Goal: Information Seeking & Learning: Learn about a topic

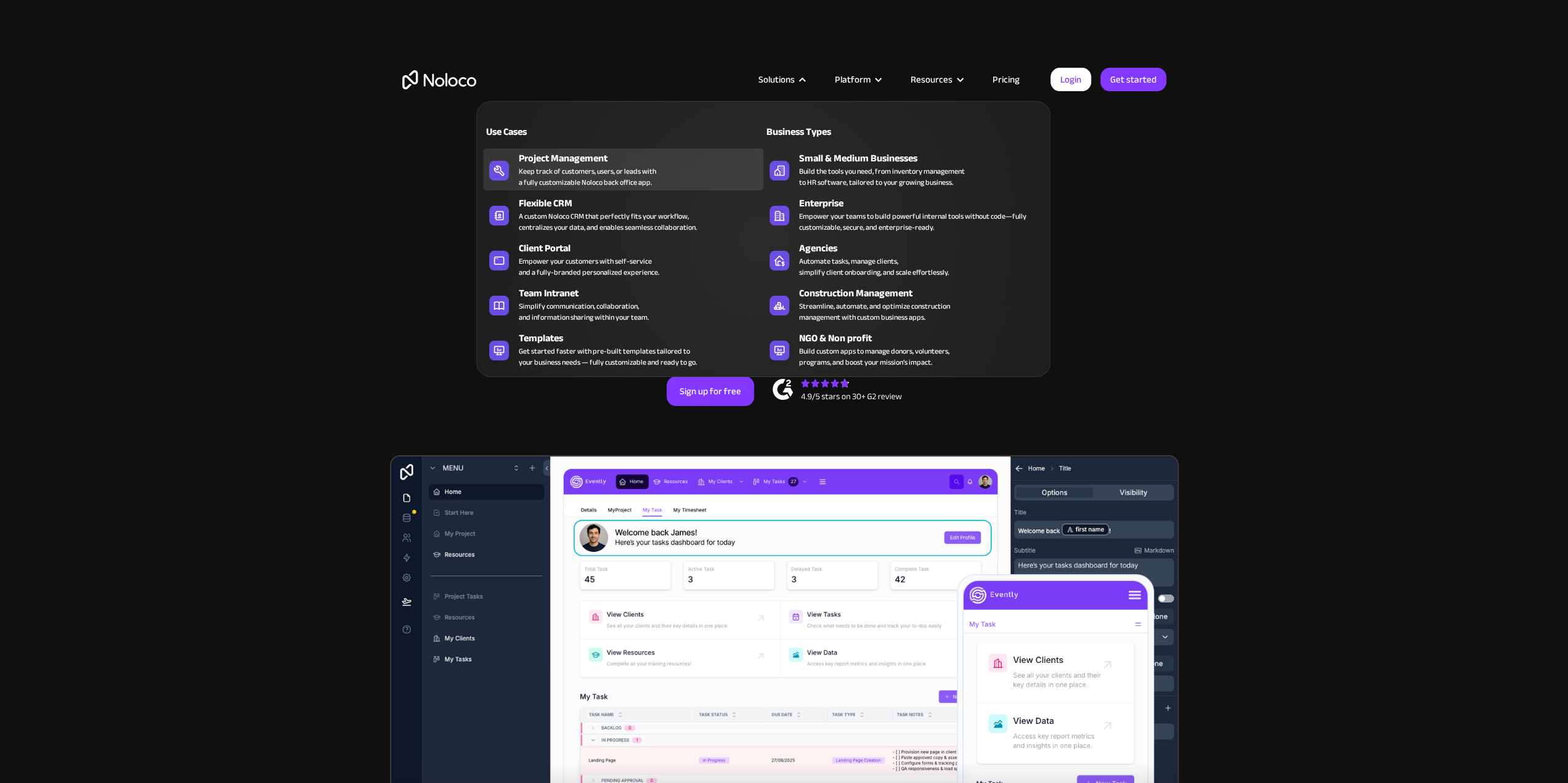
click at [570, 158] on div "Project Management" at bounding box center [644, 158] width 250 height 15
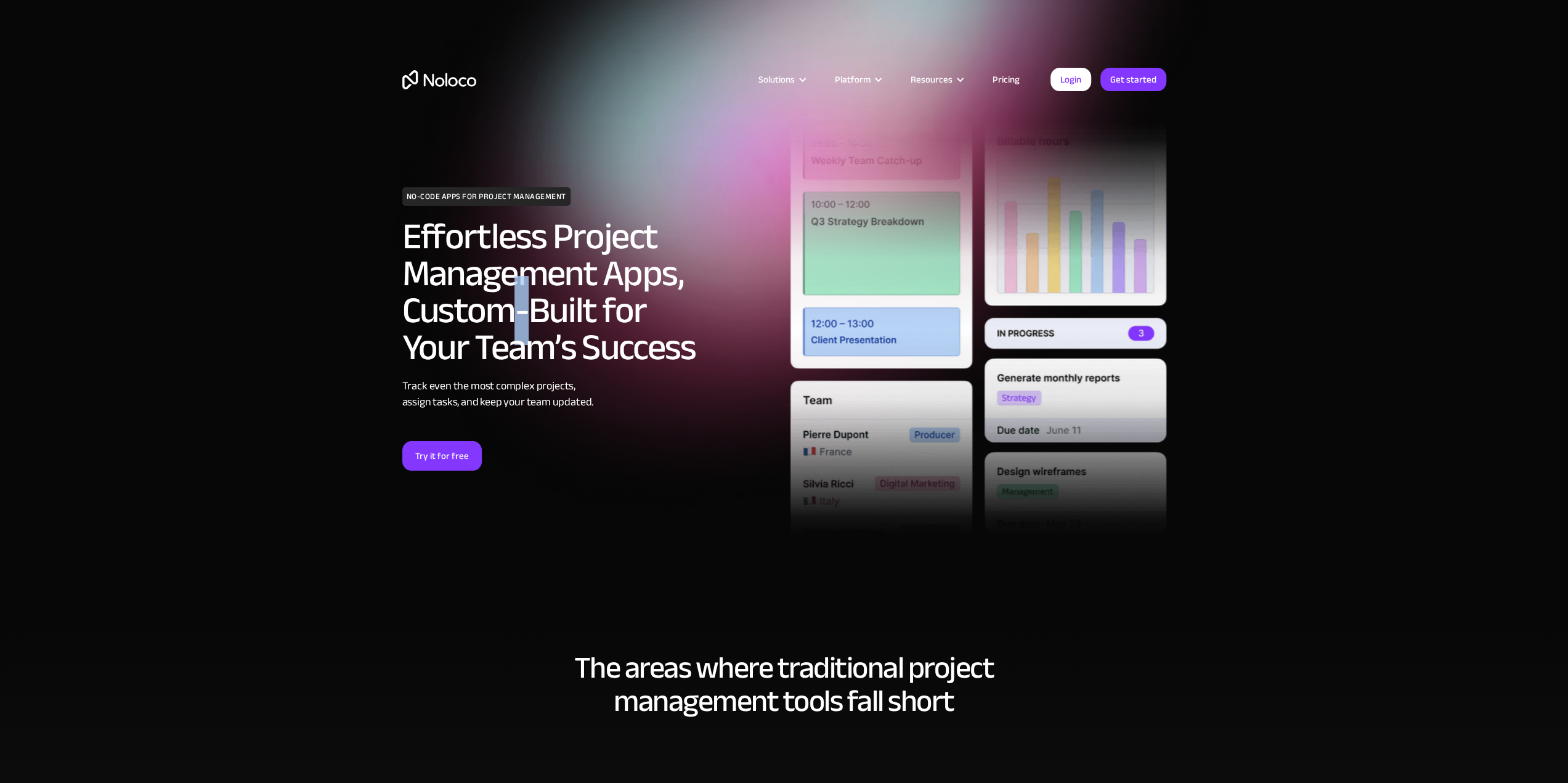
click at [502, 309] on h2 "Effortless Project Management Apps, Custom-Built for Your Team’s Success" at bounding box center [590, 292] width 375 height 148
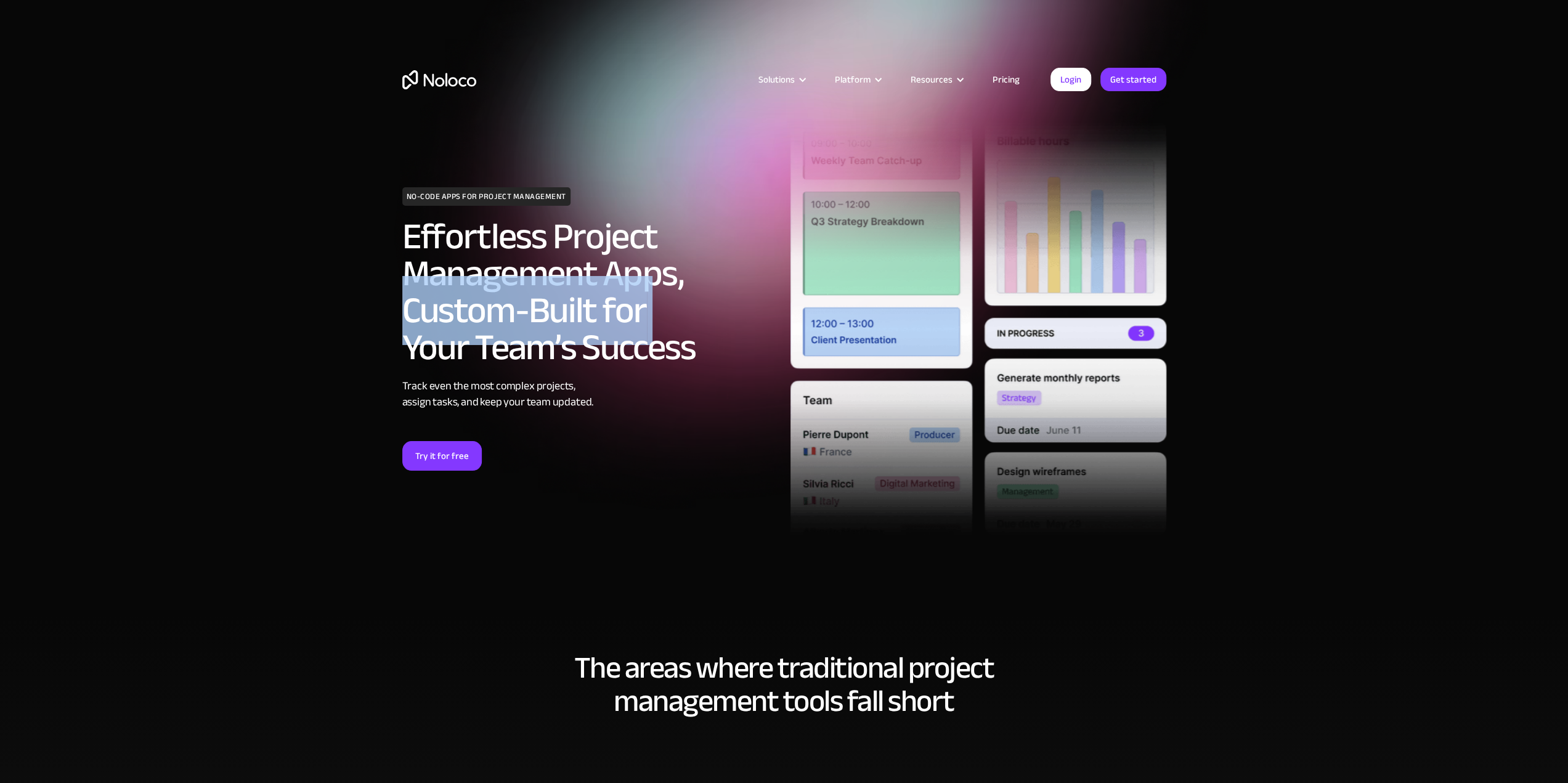
click at [502, 309] on h2 "Effortless Project Management Apps, Custom-Built for Your Team’s Success" at bounding box center [590, 292] width 375 height 148
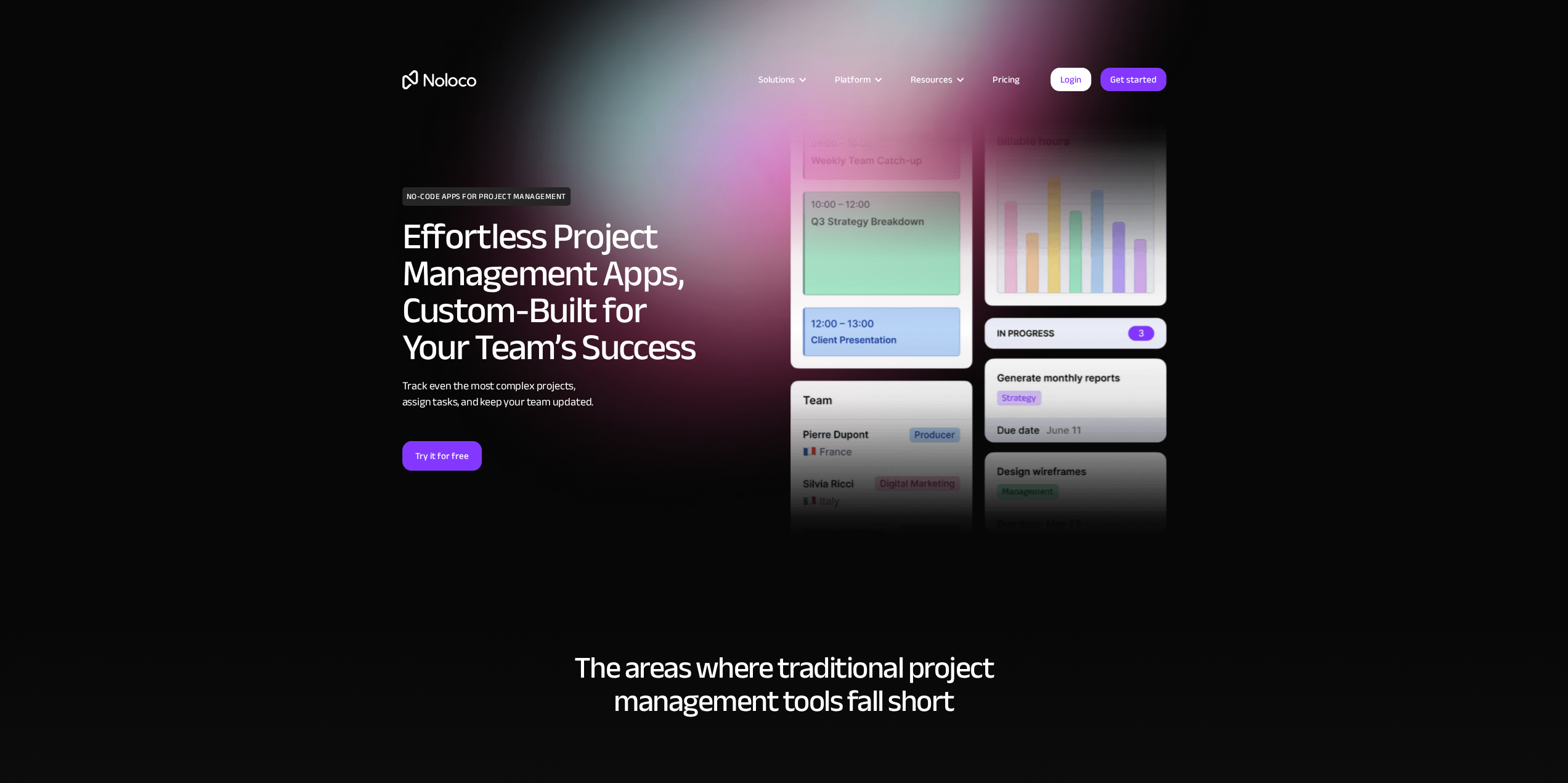
click at [505, 350] on h2 "Effortless Project Management Apps, Custom-Built for Your Team’s Success" at bounding box center [590, 292] width 375 height 148
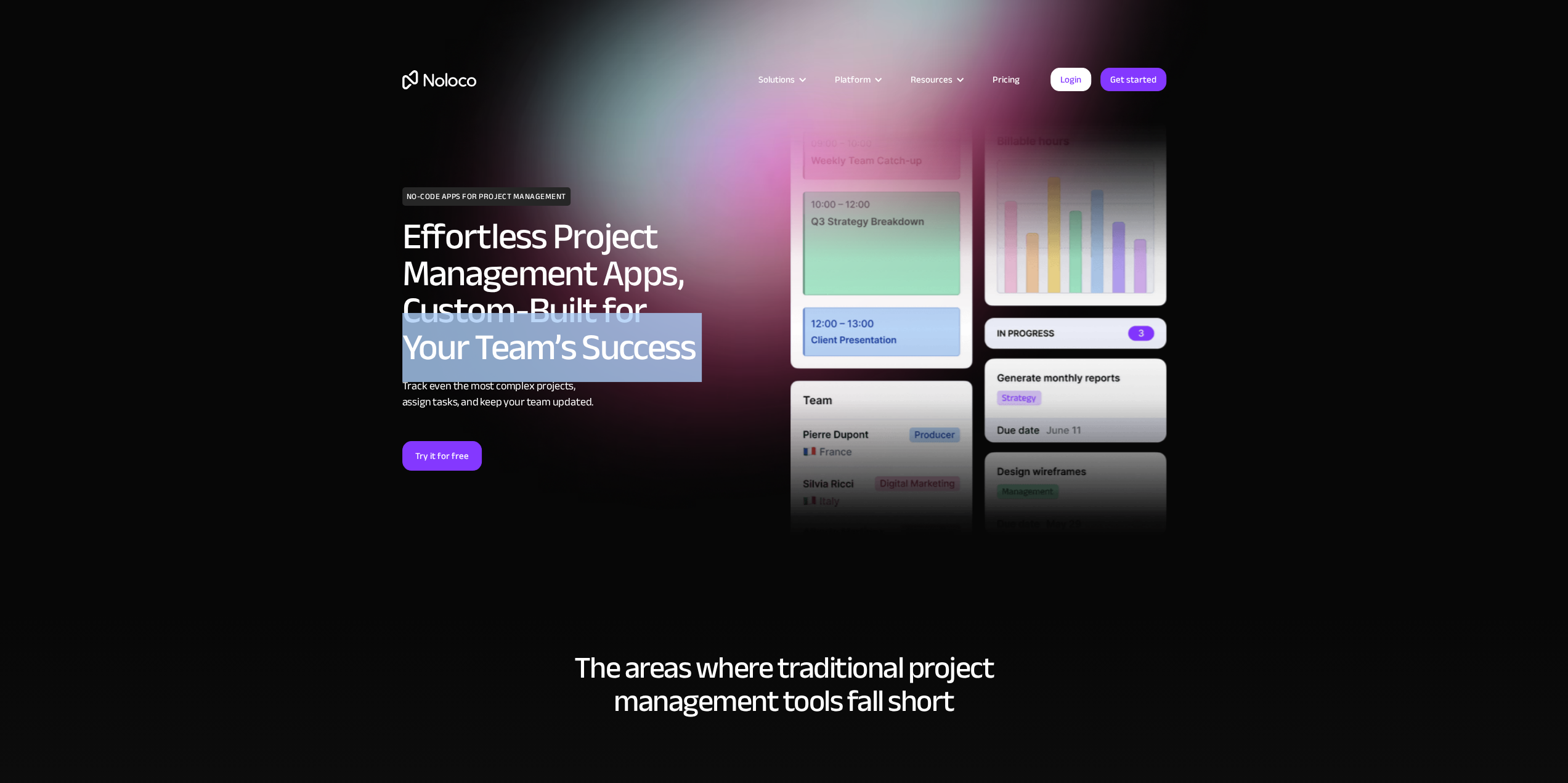
click at [505, 350] on h2 "Effortless Project Management Apps, Custom-Built for Your Team’s Success" at bounding box center [590, 292] width 375 height 148
click at [541, 352] on h2 "Effortless Project Management Apps, Custom-Built for Your Team’s Success" at bounding box center [590, 292] width 375 height 148
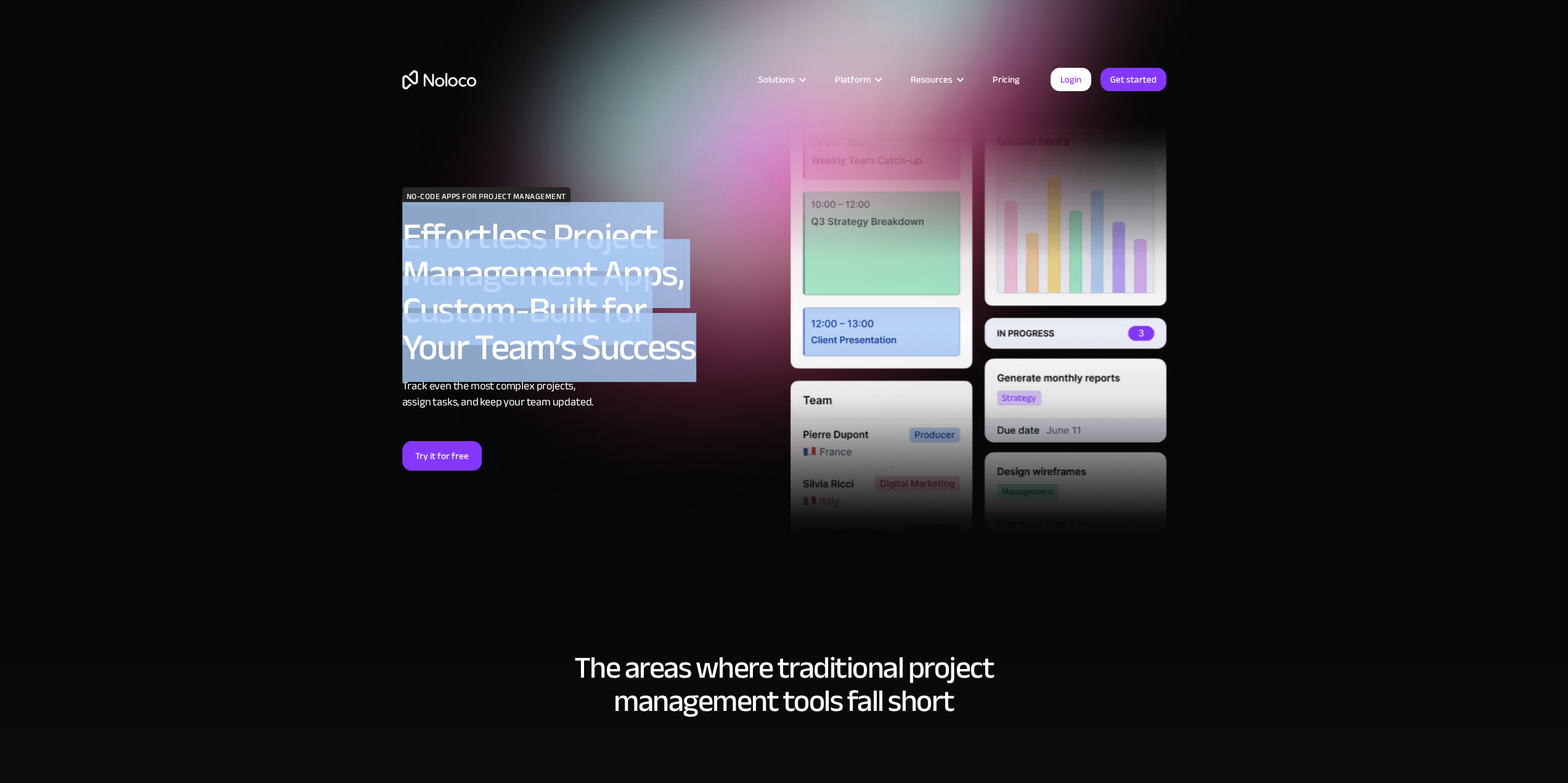
drag, startPoint x: 679, startPoint y: 368, endPoint x: 406, endPoint y: 245, distance: 299.4
click at [406, 245] on h2 "Effortless Project Management Apps, Custom-Built for Your Team’s Success" at bounding box center [590, 292] width 375 height 148
click at [466, 329] on h2 "Effortless Project Management Apps, Custom-Built for Your Team’s Success" at bounding box center [590, 292] width 375 height 148
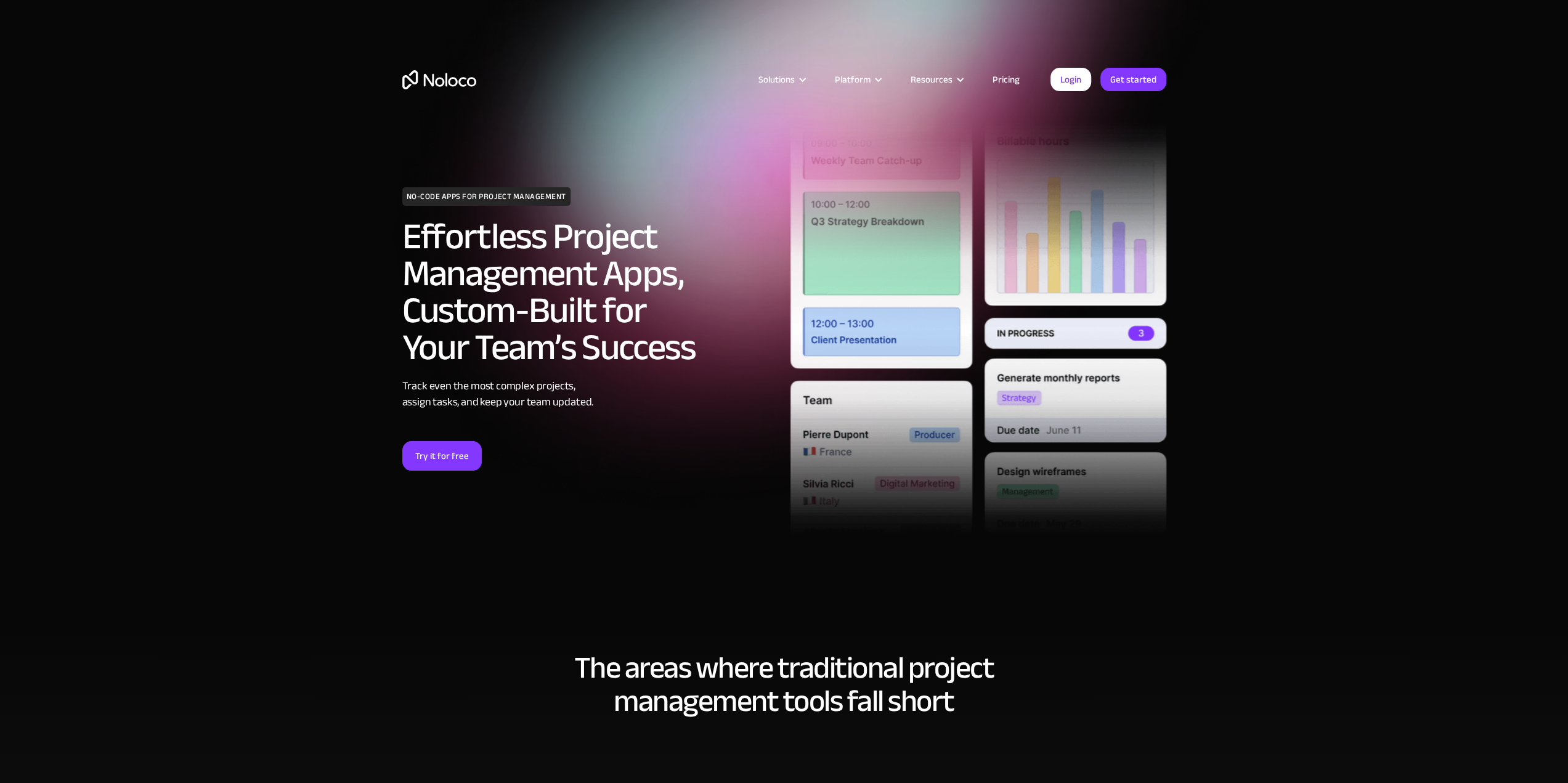
click at [455, 381] on div "Track even the most complex projects, assign tasks, and keep your team updated." at bounding box center [590, 394] width 375 height 32
click at [458, 381] on div "Track even the most complex projects, assign tasks, and keep your team updated." at bounding box center [590, 394] width 375 height 32
click at [458, 389] on div "Track even the most complex projects, assign tasks, and keep your team updated." at bounding box center [590, 394] width 375 height 32
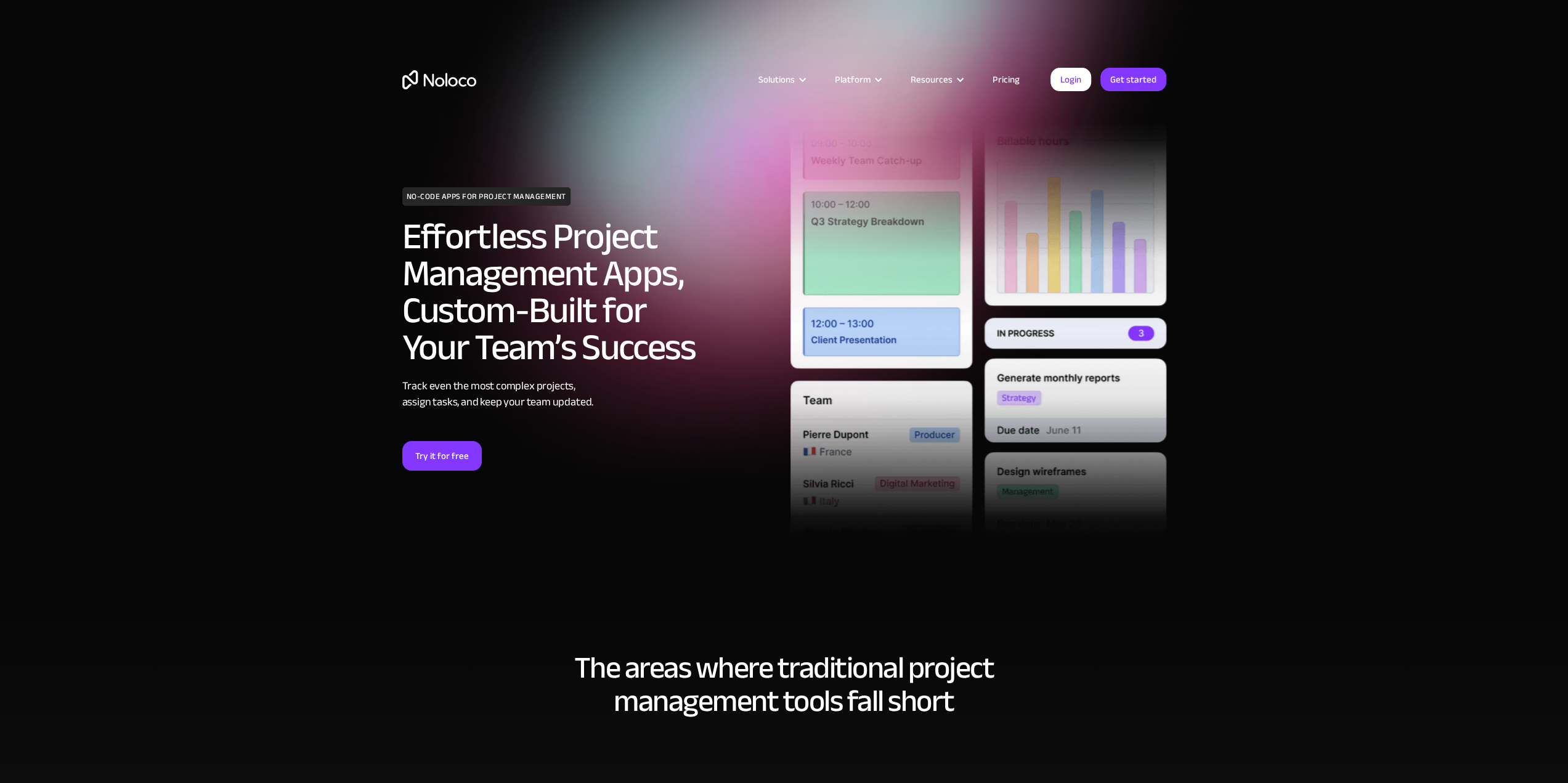
click at [755, 685] on h2 "The areas where traditional project management tools fall short" at bounding box center [784, 684] width 764 height 66
click at [755, 687] on h2 "The areas where traditional project management tools fall short" at bounding box center [784, 684] width 764 height 66
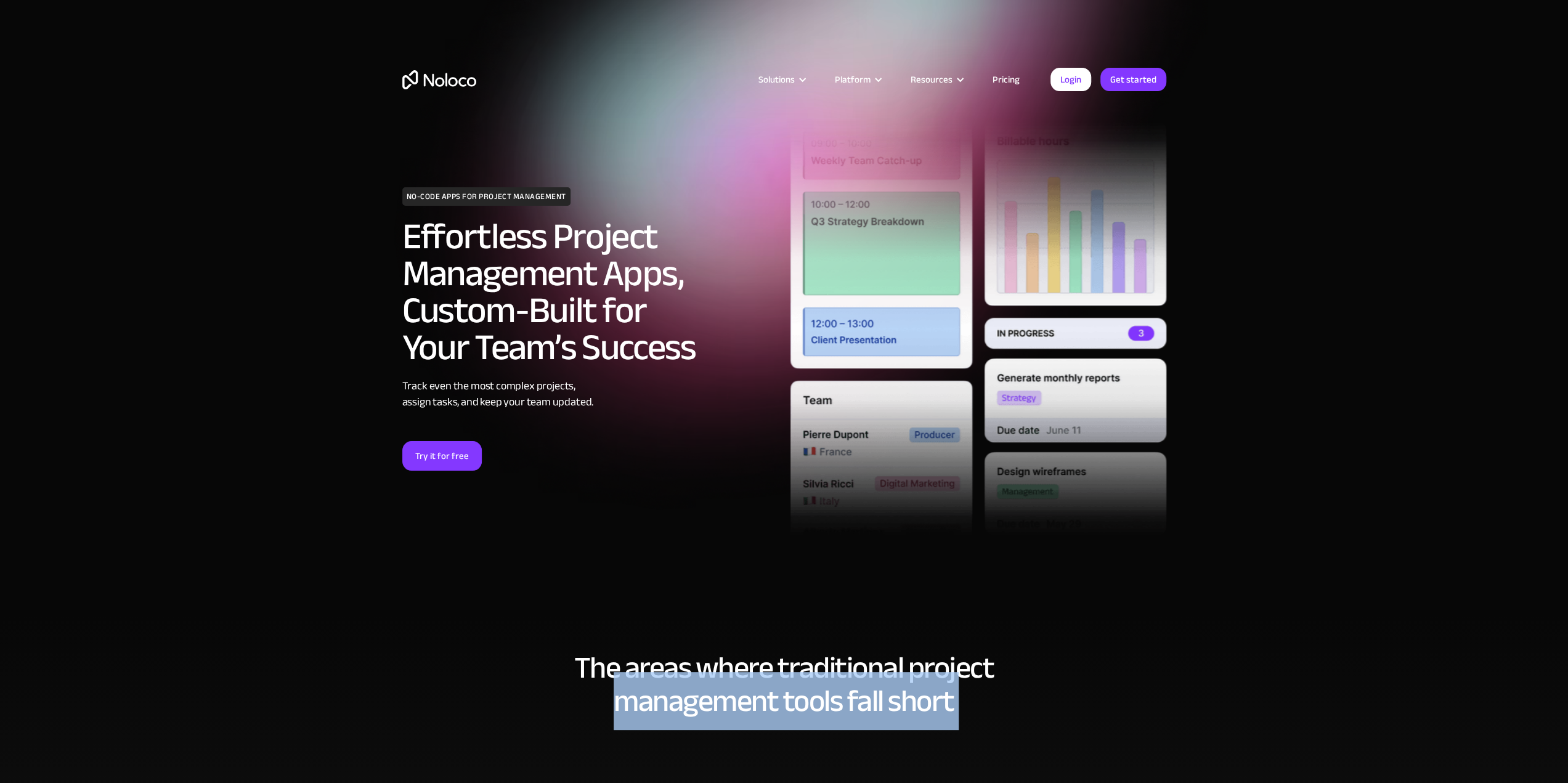
click at [755, 687] on h2 "The areas where traditional project management tools fall short" at bounding box center [784, 684] width 764 height 66
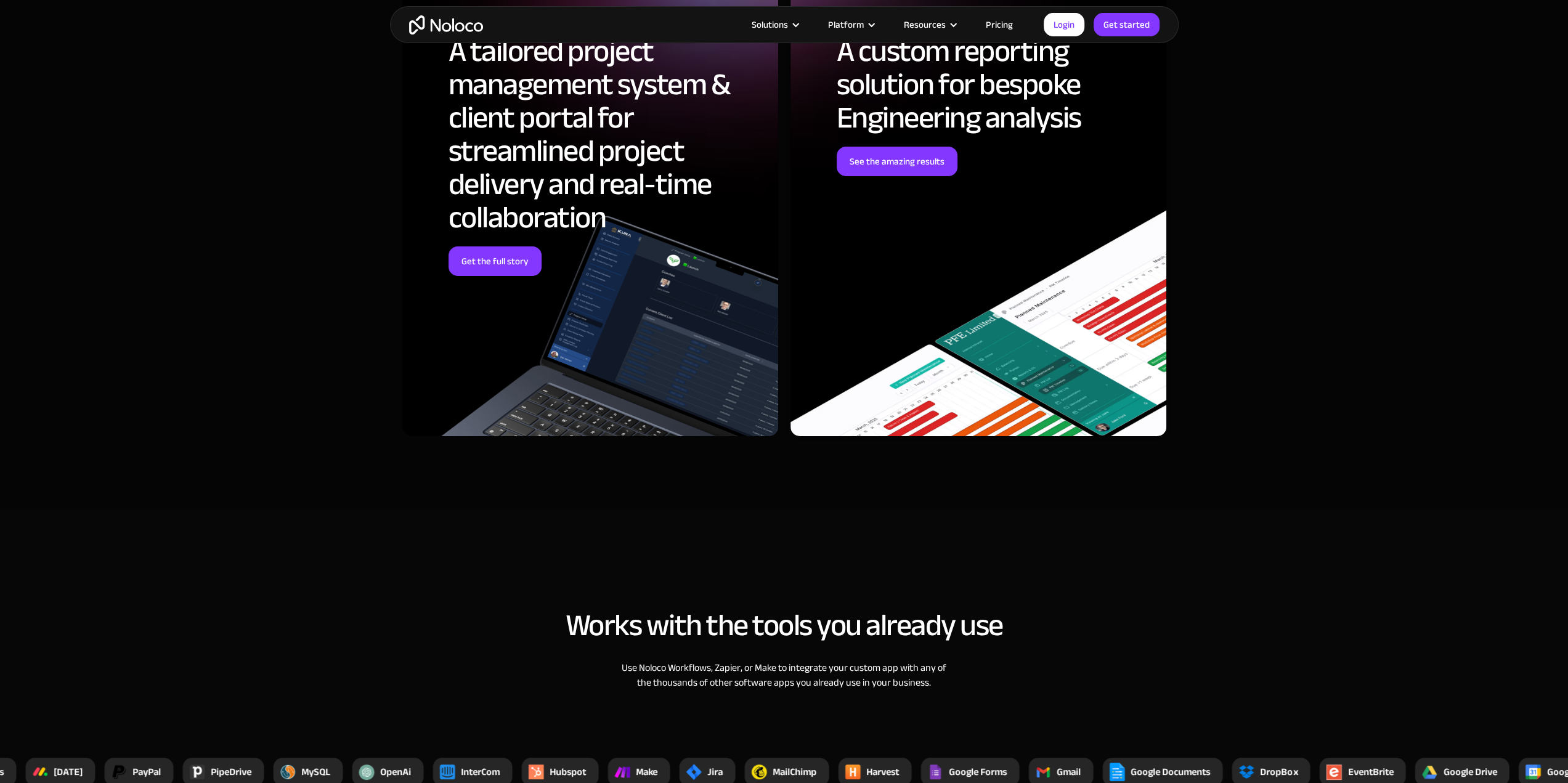
scroll to position [4684, 0]
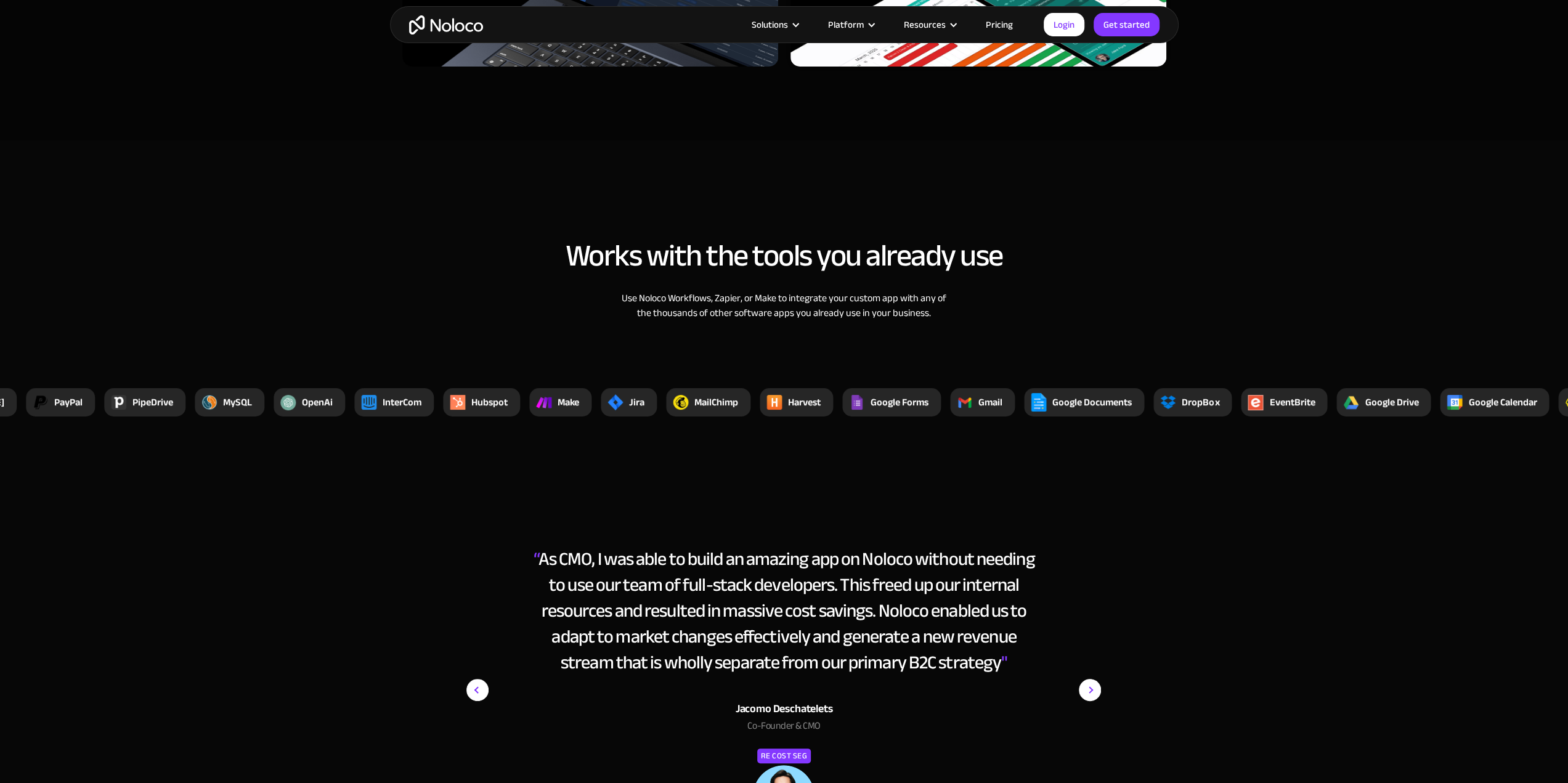
click at [1088, 678] on img "next slide" at bounding box center [1089, 690] width 22 height 288
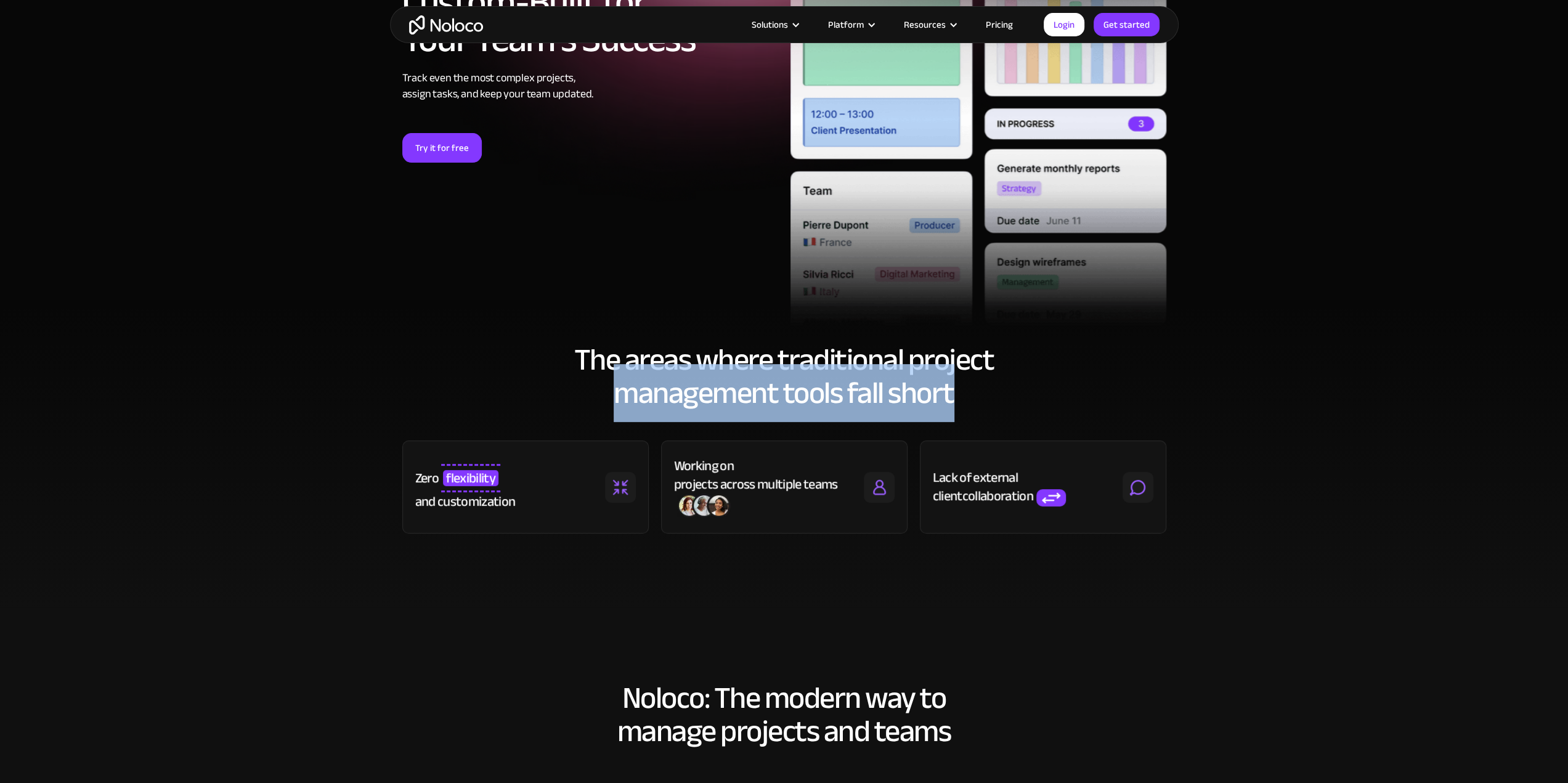
scroll to position [493, 0]
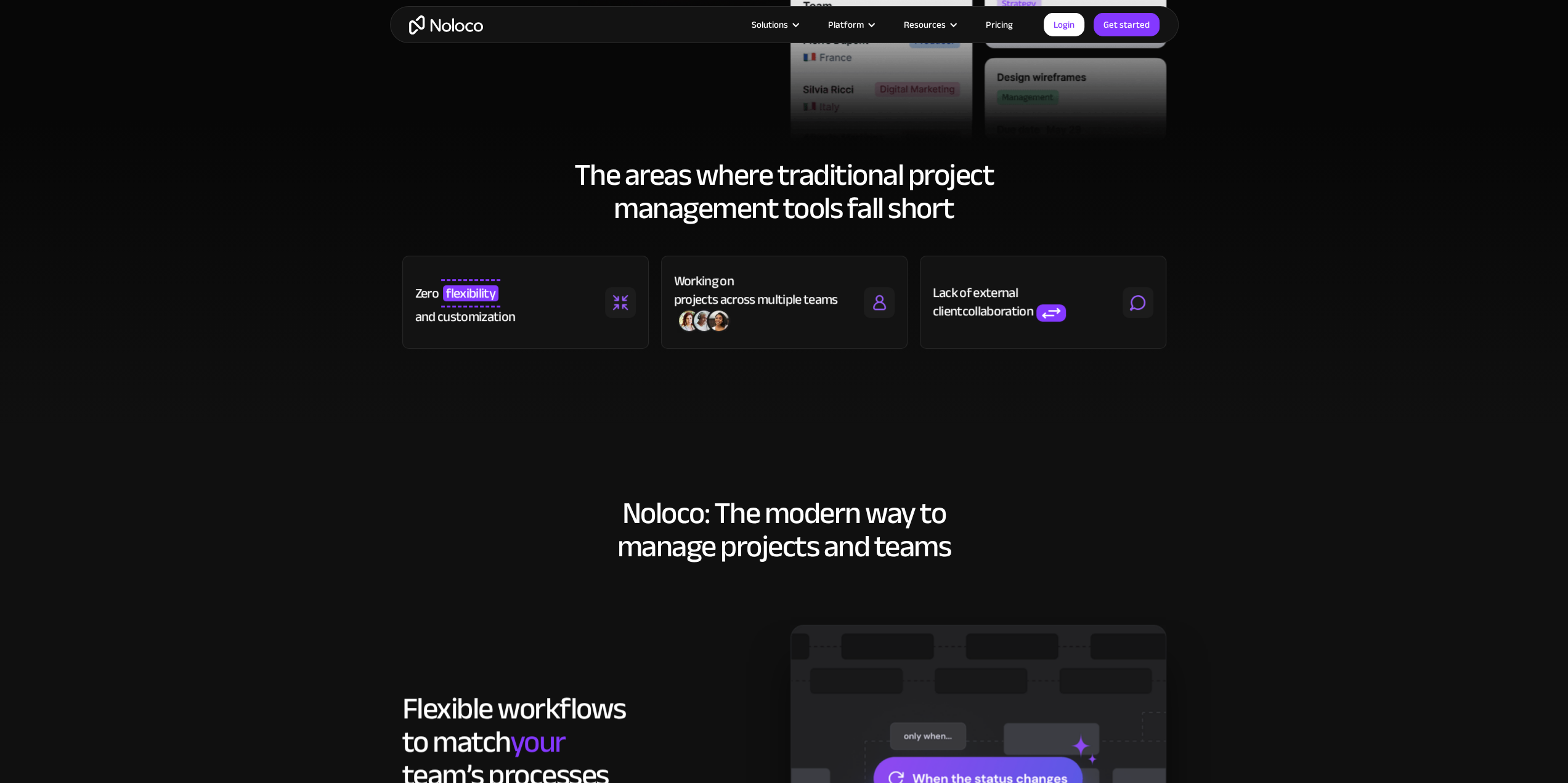
click at [755, 308] on div "projects across multiple teams" at bounding box center [756, 299] width 164 height 18
click at [960, 307] on div "client" at bounding box center [947, 311] width 29 height 18
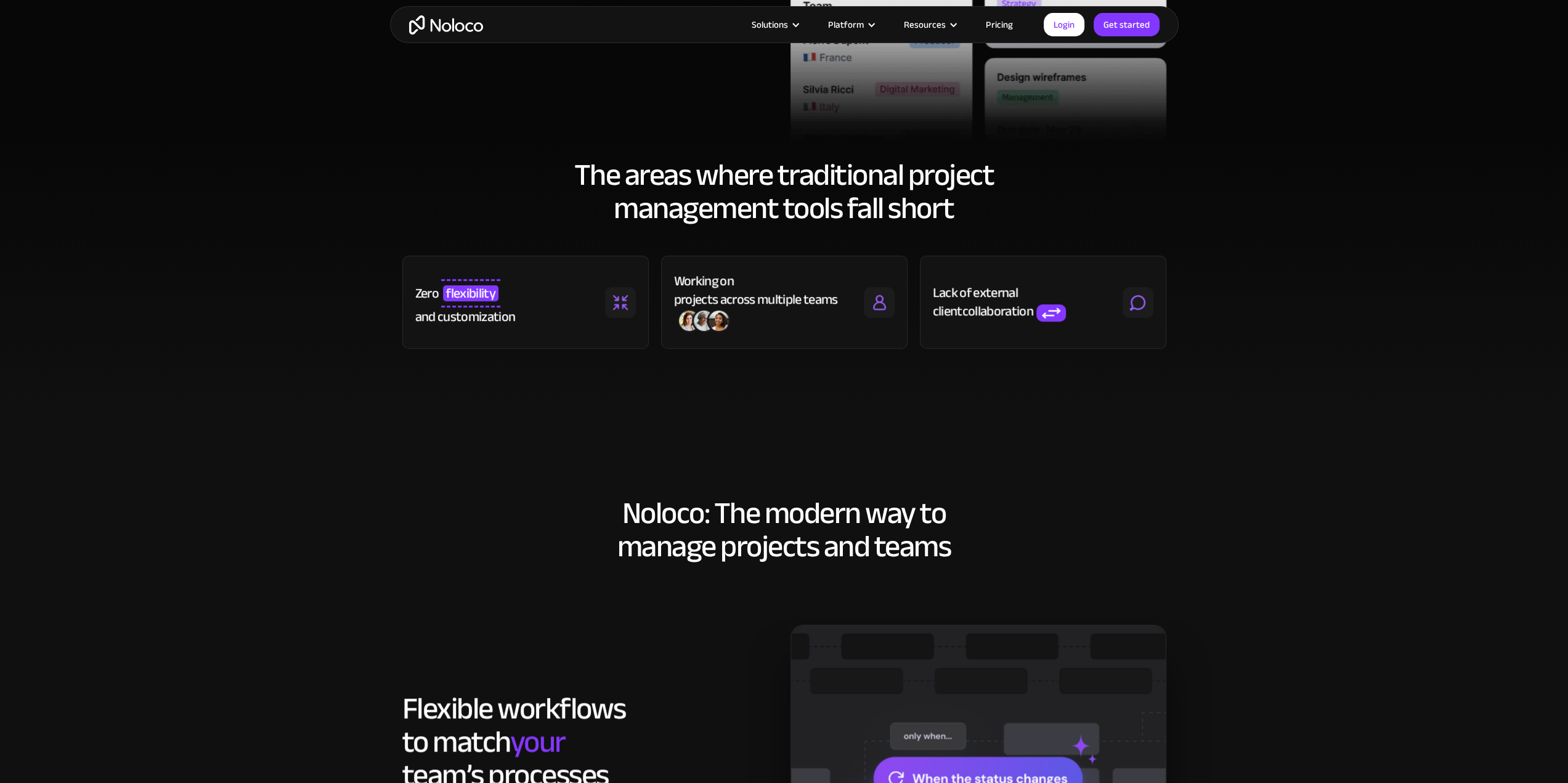
click at [960, 307] on div "client" at bounding box center [947, 311] width 29 height 18
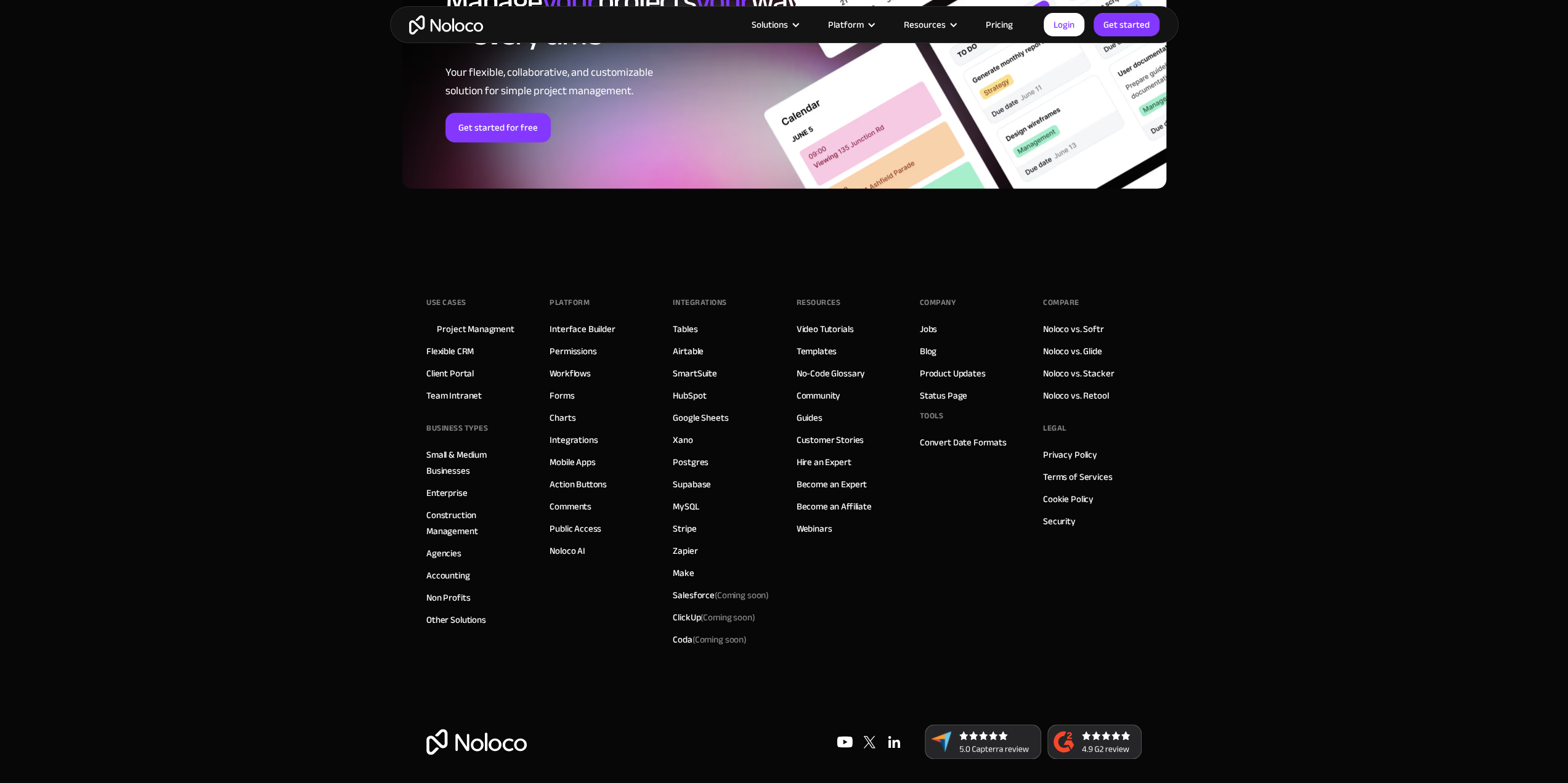
scroll to position [5728, 0]
click at [978, 434] on link "Convert Date Formats" at bounding box center [964, 442] width 87 height 16
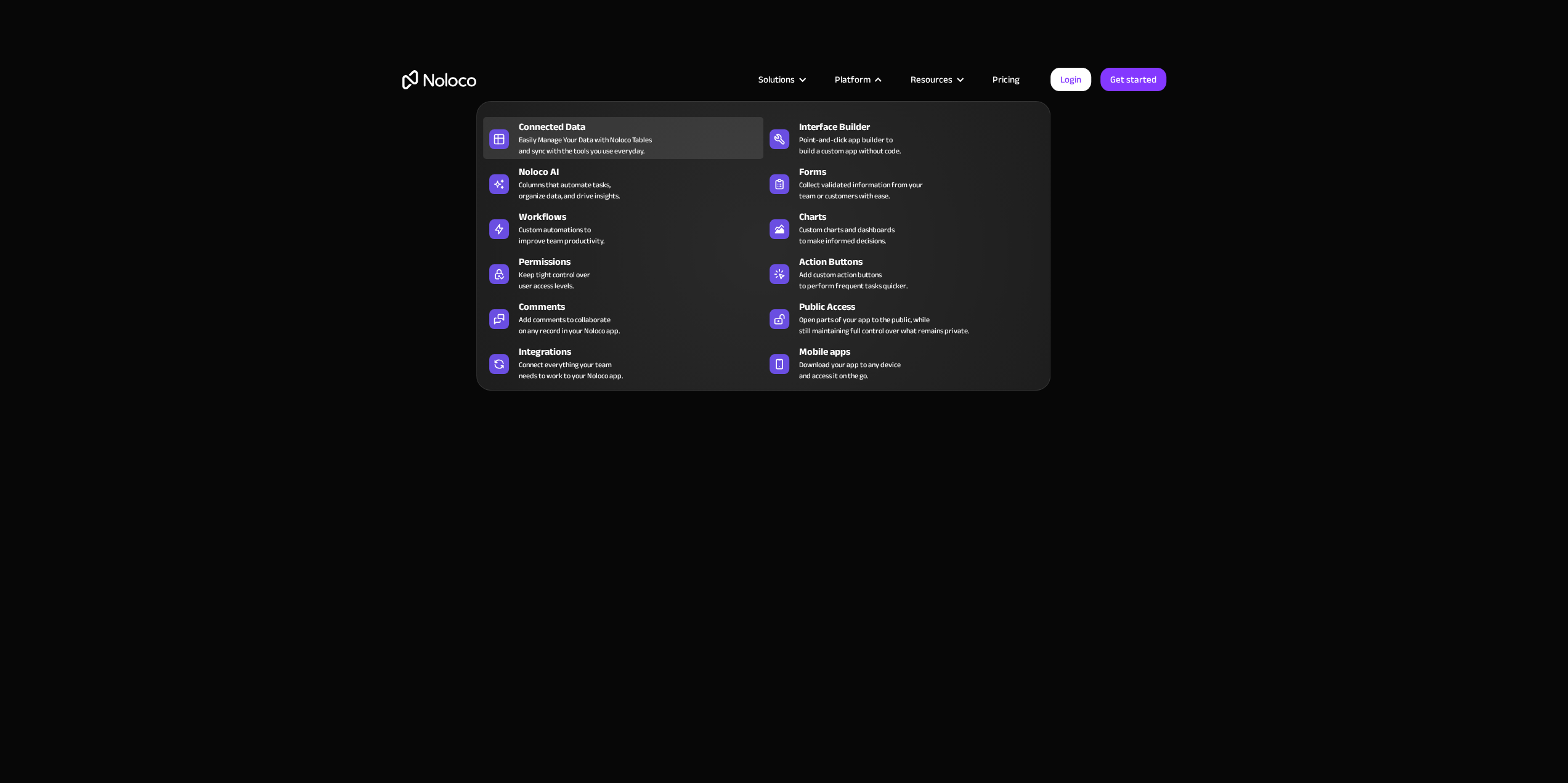
click at [649, 139] on div "Easily Manage Your Data with Noloco Tables and sync with the tools you use ever…" at bounding box center [585, 145] width 133 height 22
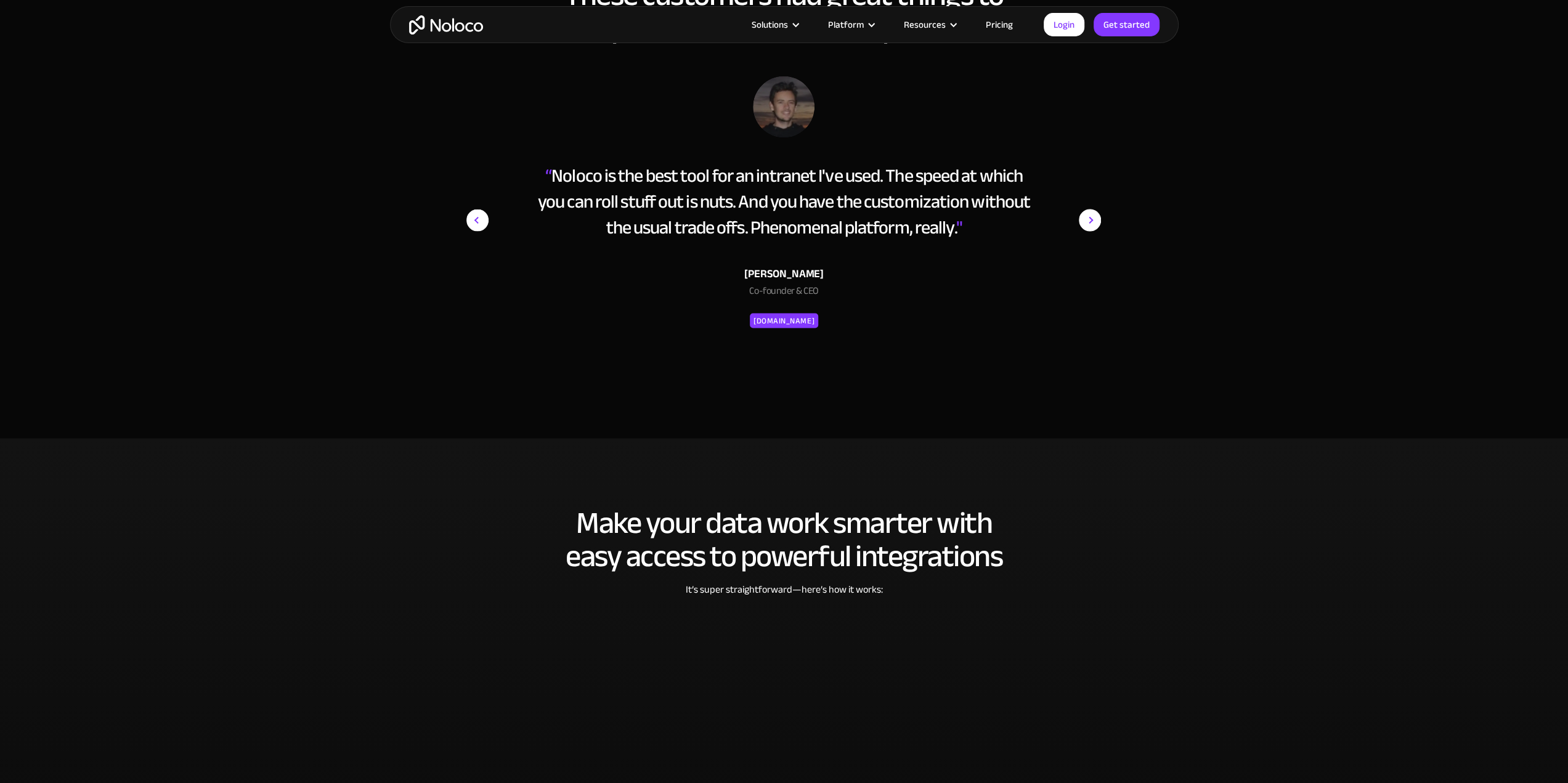
scroll to position [2179, 0]
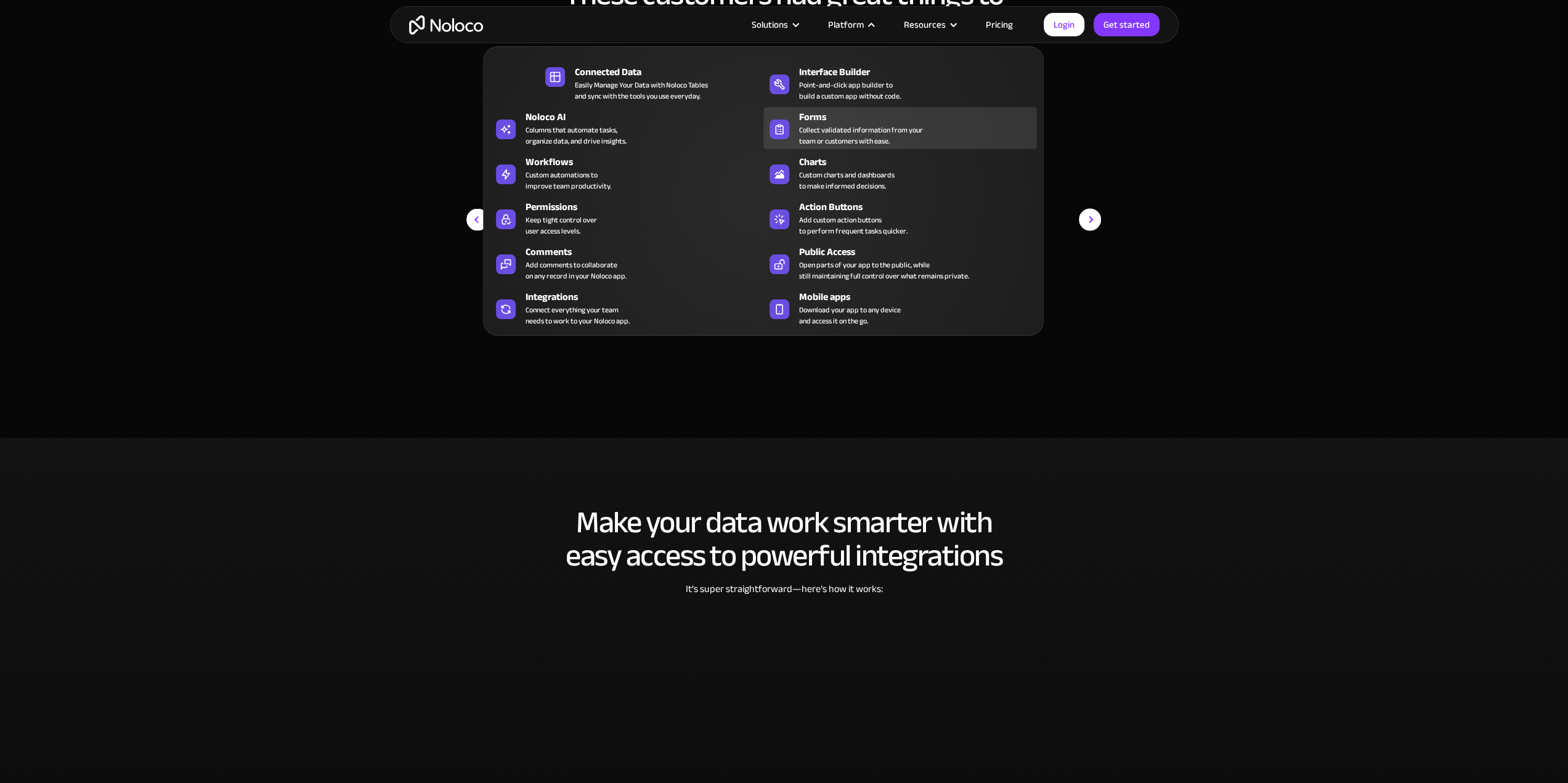
click at [848, 127] on div "Collect validated information from your team or customers with ease." at bounding box center [861, 135] width 124 height 22
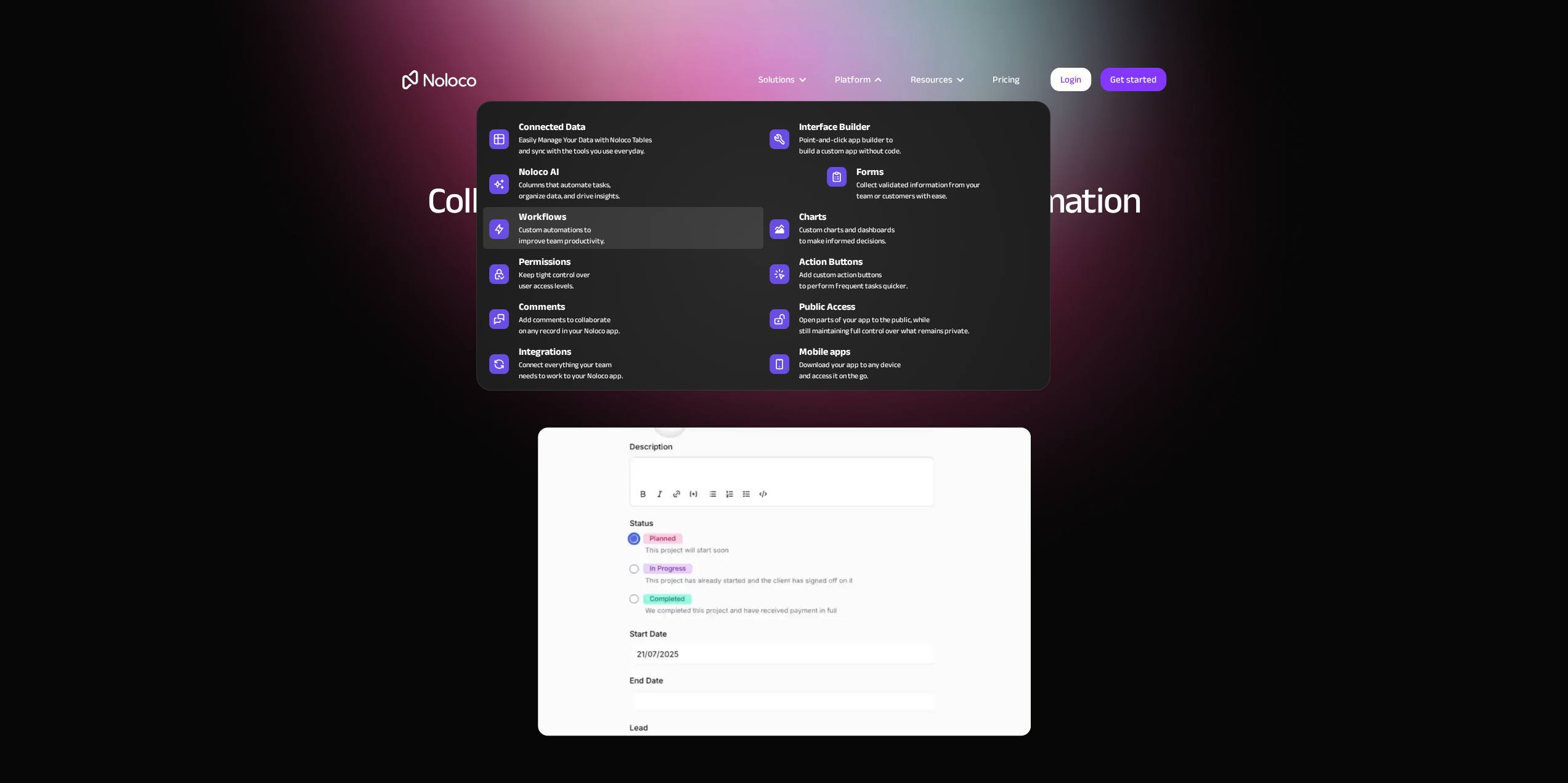
click at [574, 210] on div "Workflows" at bounding box center [644, 217] width 250 height 15
